Goal: Task Accomplishment & Management: Use online tool/utility

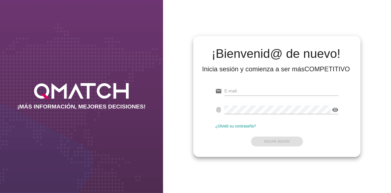
type input "[EMAIL_ADDRESS][PERSON_NAME][DOMAIN_NAME]"
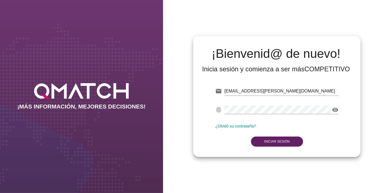
click at [228, 144] on form "email [EMAIL_ADDRESS][PERSON_NAME][DOMAIN_NAME] Correo no válido fingerprint vi…" at bounding box center [276, 115] width 123 height 65
click at [257, 142] on button "Iniciar Sesión" at bounding box center [277, 141] width 52 height 10
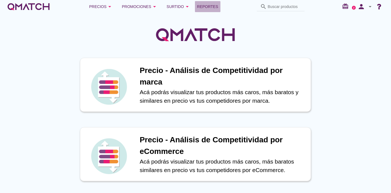
click at [202, 9] on span "Reportes" at bounding box center [207, 6] width 21 height 7
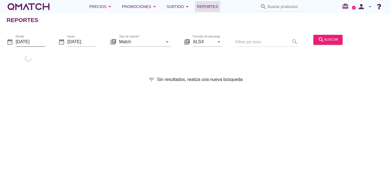
click at [27, 38] on input "[DATE]" at bounding box center [30, 41] width 29 height 9
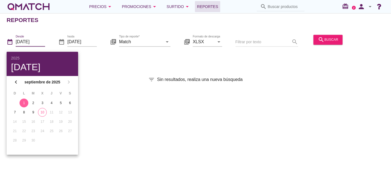
click at [47, 110] on td "11" at bounding box center [51, 112] width 9 height 9
click at [44, 110] on div "10" at bounding box center [42, 112] width 8 height 5
type input "[DATE]"
click at [85, 109] on div "Reportes date_range Desde [DATE] date_range hasta [DATE] library_books Tipo de …" at bounding box center [195, 103] width 391 height 180
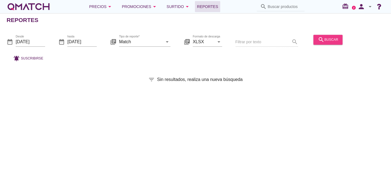
click at [326, 36] on button "search buscar" at bounding box center [328, 40] width 29 height 10
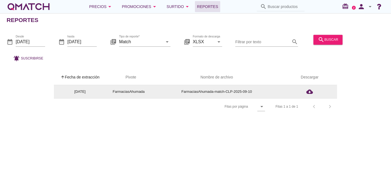
click at [315, 87] on td "cloud_download" at bounding box center [309, 91] width 55 height 13
click at [309, 93] on icon "cloud_download" at bounding box center [310, 91] width 7 height 7
